Goal: Find specific page/section: Find specific page/section

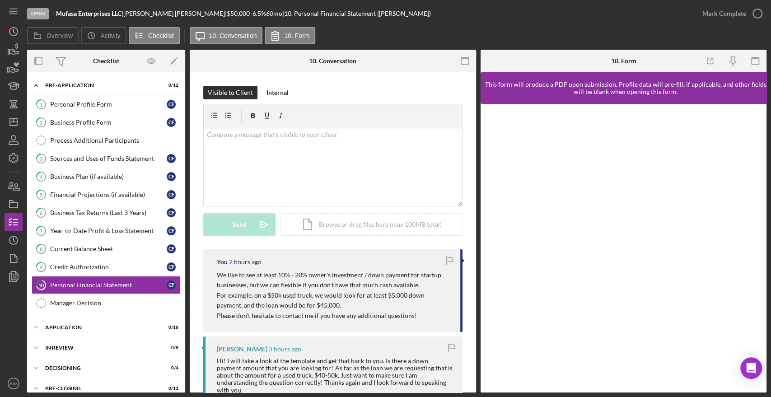
scroll to position [48, 0]
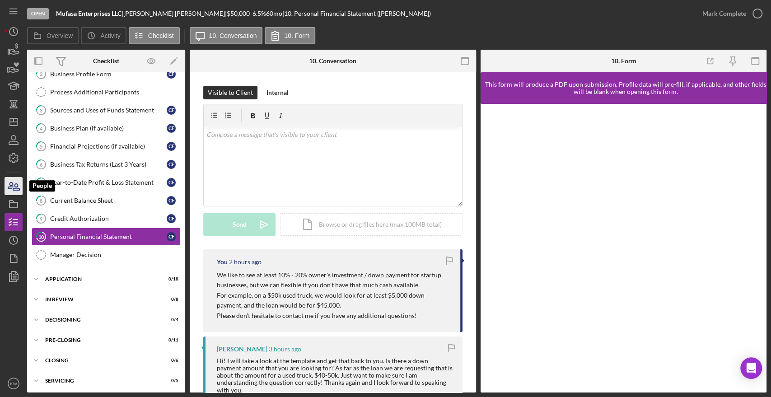
click at [13, 192] on icon "button" at bounding box center [13, 186] width 23 height 23
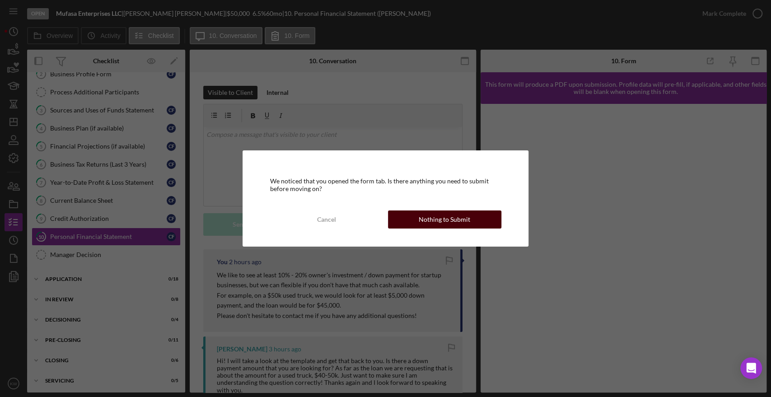
click at [446, 218] on div "Nothing to Submit" at bounding box center [445, 220] width 52 height 18
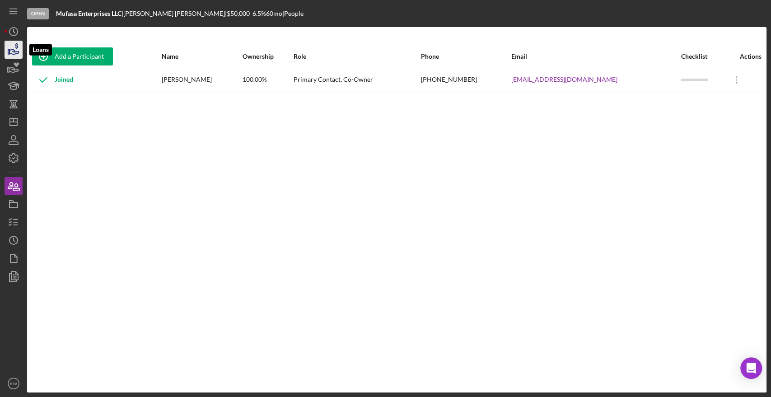
click at [12, 50] on icon "button" at bounding box center [13, 51] width 9 height 5
